Goal: Task Accomplishment & Management: Use online tool/utility

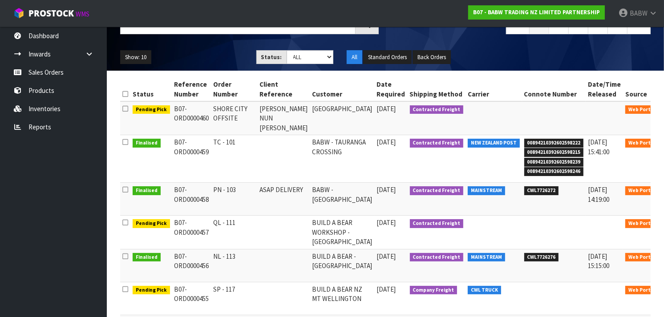
scroll to position [85, 0]
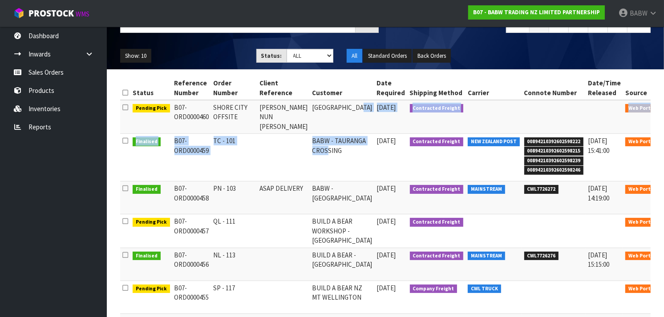
drag, startPoint x: 313, startPoint y: 113, endPoint x: 318, endPoint y: 166, distance: 53.2
click at [318, 166] on tbody "Pending Pick B07-ORD0000460 SHORE CITY OFFSITE [PERSON_NAME] NUN TOON-[PERSON_N…" at bounding box center [402, 273] width 565 height 346
click at [318, 166] on td "BABW - TAURANGA CROSSING" at bounding box center [342, 158] width 65 height 48
drag, startPoint x: 318, startPoint y: 166, endPoint x: 309, endPoint y: 104, distance: 62.1
click at [309, 104] on tbody "Pending Pick B07-ORD0000460 SHORE CITY OFFSITE [PERSON_NAME] NUN TOON-[PERSON_N…" at bounding box center [402, 273] width 565 height 346
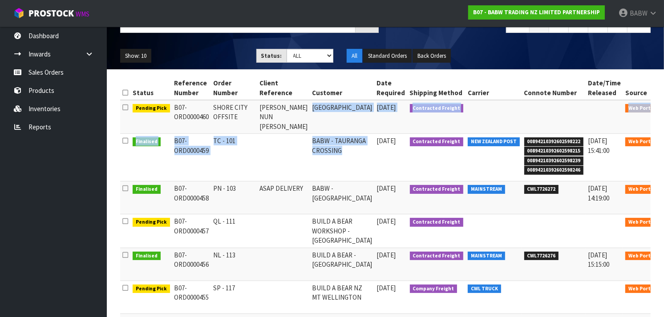
click at [310, 104] on td "[GEOGRAPHIC_DATA]" at bounding box center [342, 117] width 65 height 34
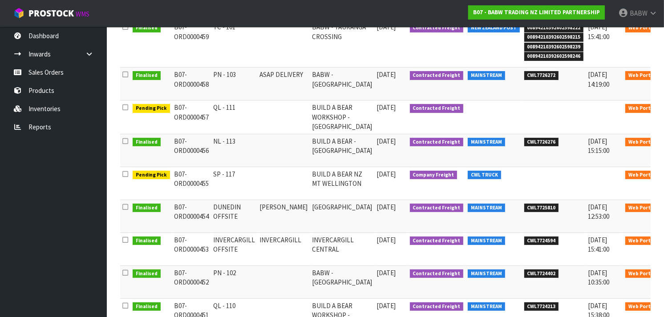
scroll to position [256, 0]
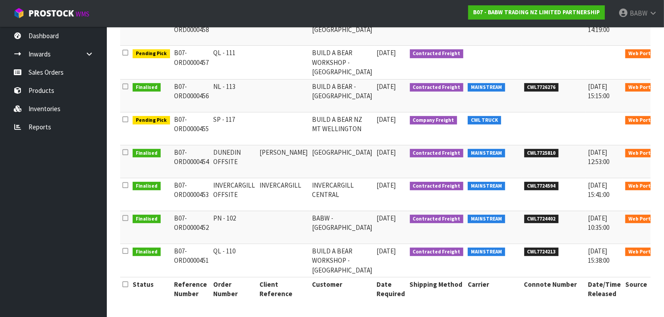
click at [664, 152] on icon at bounding box center [672, 155] width 7 height 6
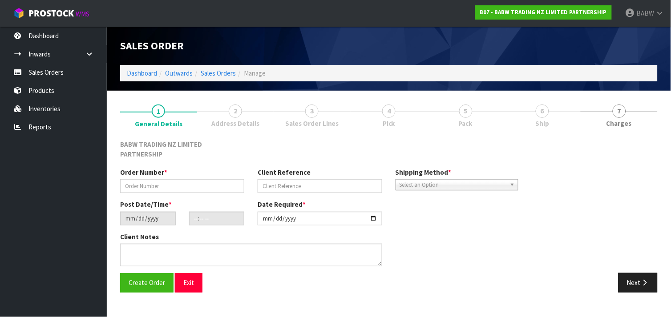
type input "DUNEDIN OFFSITE"
type input "[PERSON_NAME]"
type input "[DATE]"
type input "16:21:00.000"
type input "[DATE]"
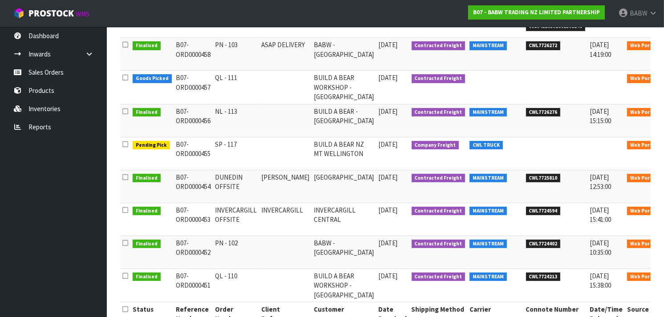
scroll to position [229, 0]
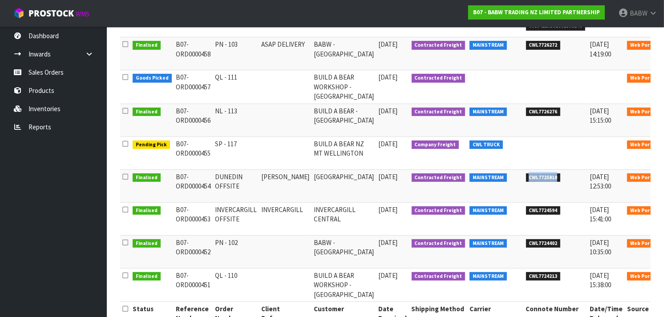
drag, startPoint x: 527, startPoint y: 179, endPoint x: 499, endPoint y: 180, distance: 28.1
click at [526, 180] on span "CWL7725810" at bounding box center [543, 178] width 35 height 9
copy span "CWL7725810"
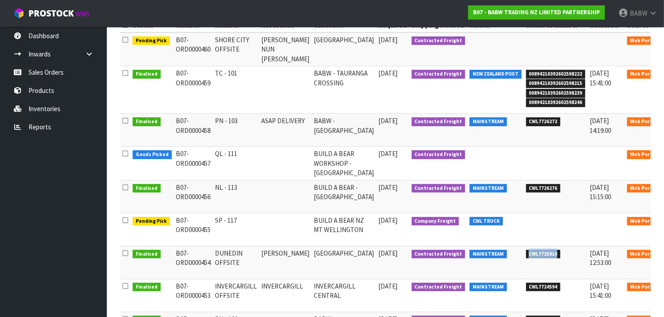
scroll to position [156, 0]
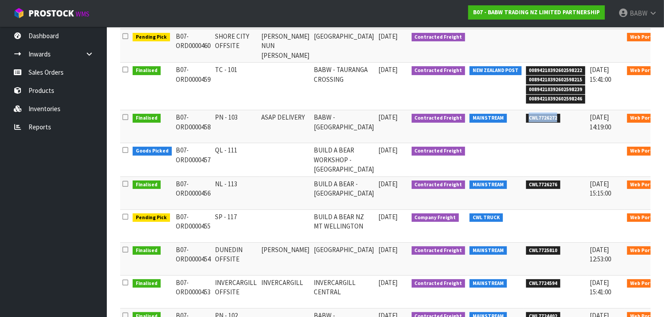
drag, startPoint x: 528, startPoint y: 118, endPoint x: 499, endPoint y: 119, distance: 28.5
click at [526, 119] on span "CWL7726272" at bounding box center [543, 118] width 35 height 9
copy span "CWL7726272"
